Goal: Check status: Check status

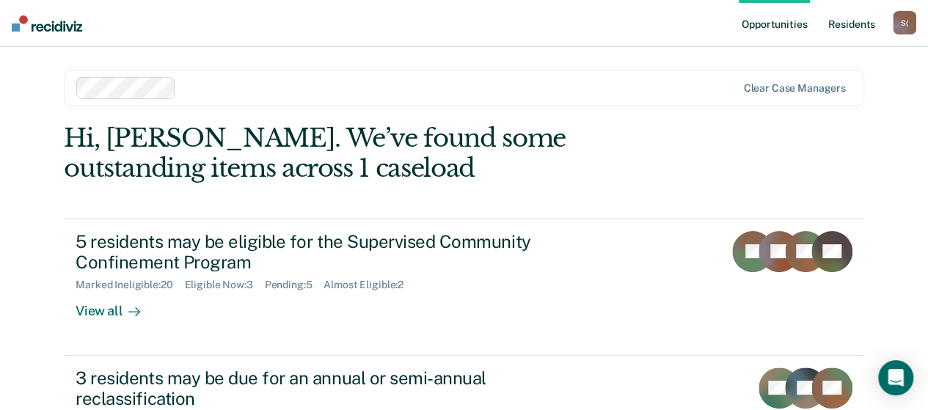
click at [856, 25] on link "Resident s" at bounding box center [852, 23] width 54 height 47
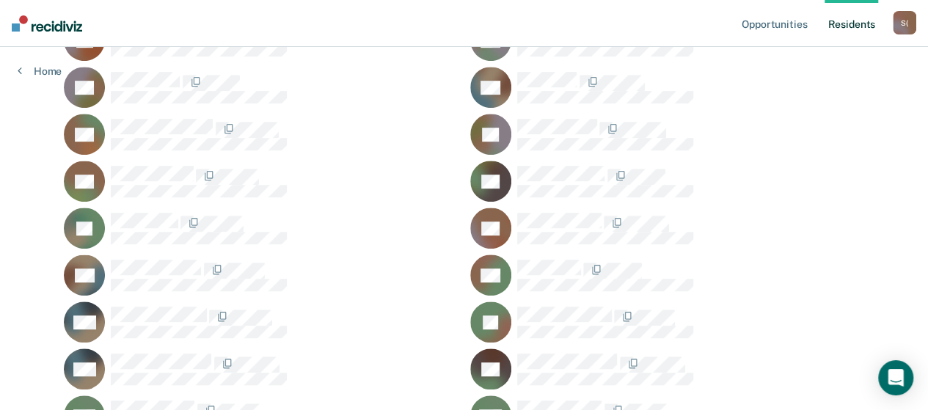
scroll to position [367, 0]
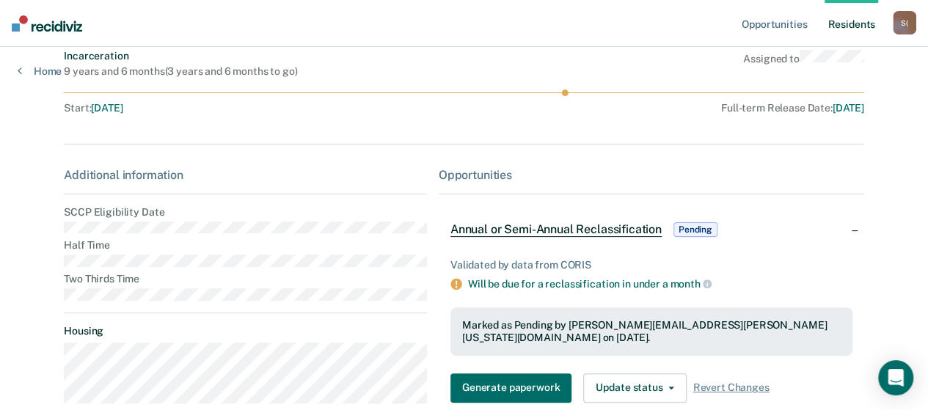
scroll to position [147, 0]
